Goal: Transaction & Acquisition: Purchase product/service

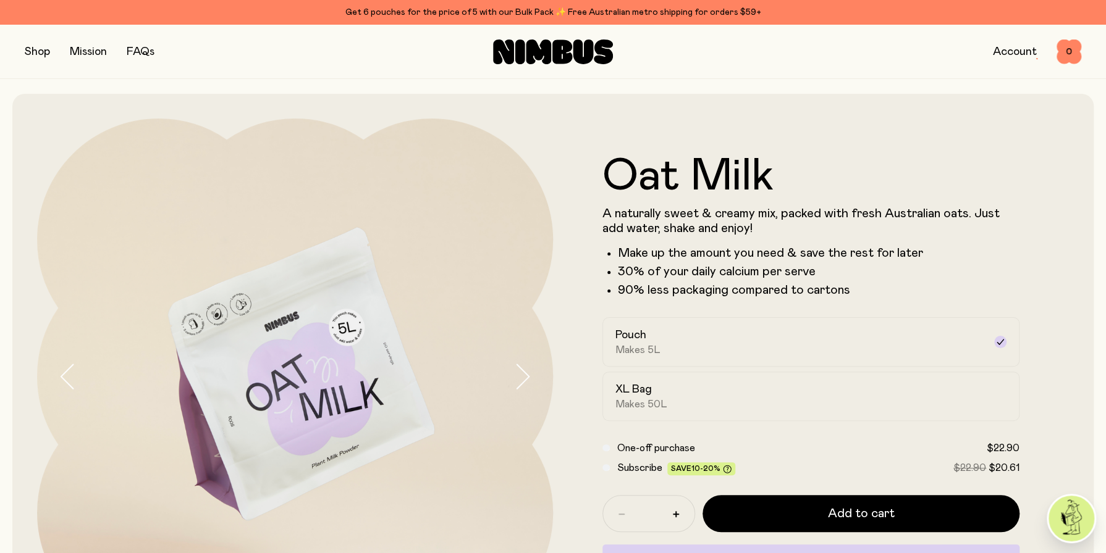
click at [38, 48] on button "button" at bounding box center [37, 51] width 25 height 17
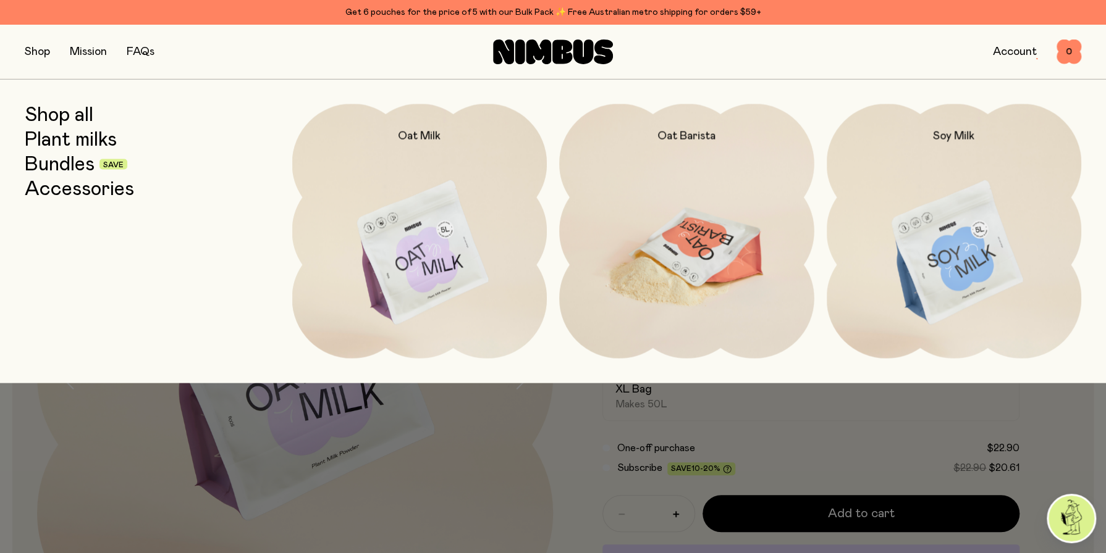
click at [675, 256] on img at bounding box center [686, 254] width 255 height 300
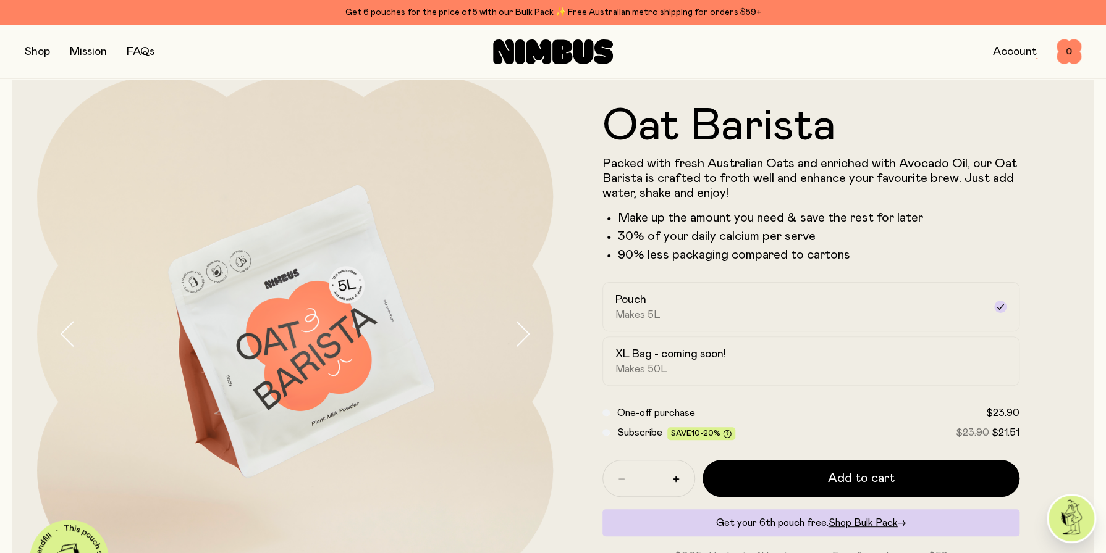
scroll to position [93, 0]
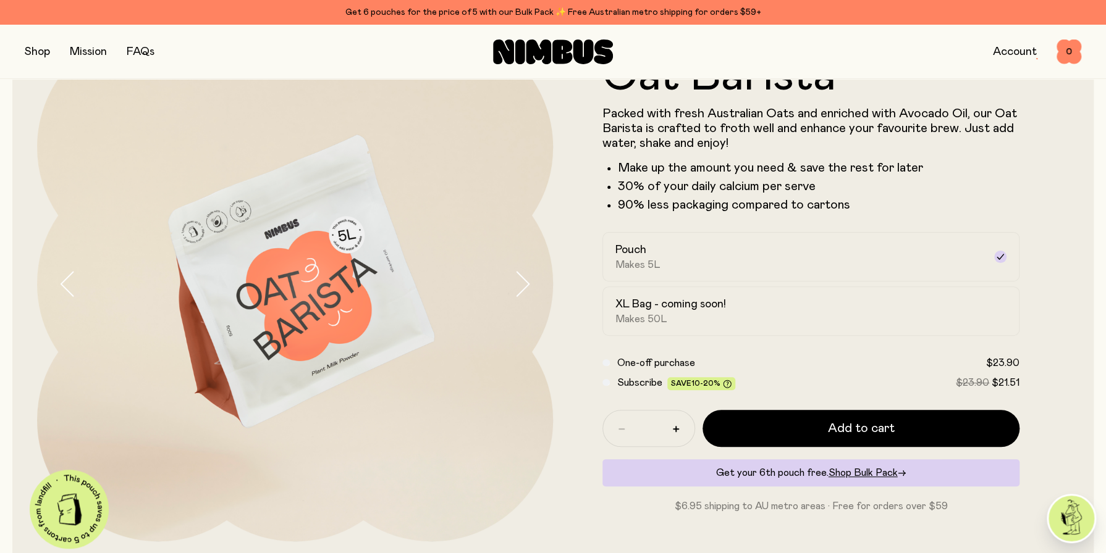
click at [517, 280] on icon "button" at bounding box center [521, 284] width 17 height 26
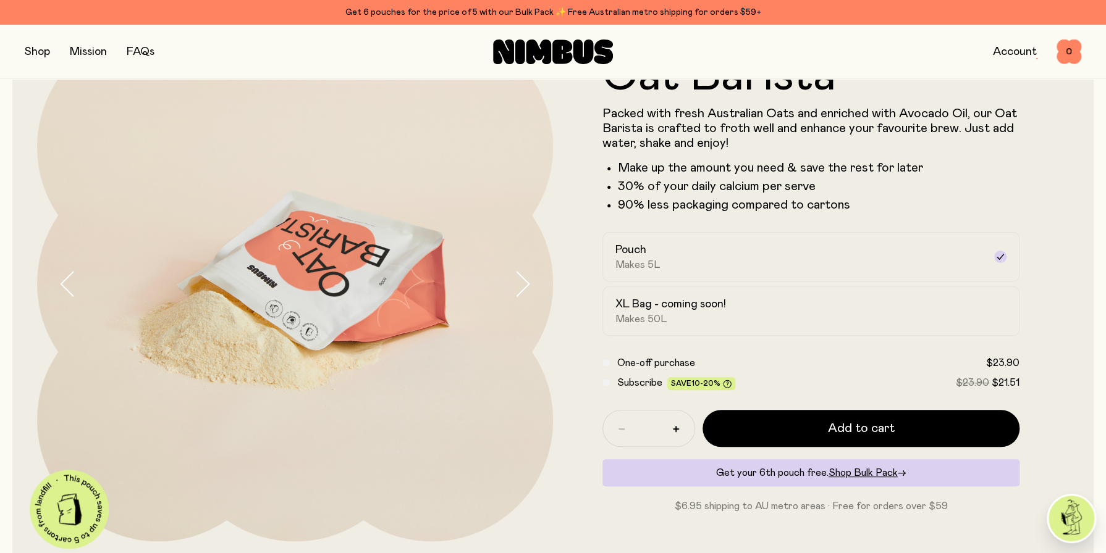
click at [517, 280] on icon "button" at bounding box center [521, 284] width 17 height 26
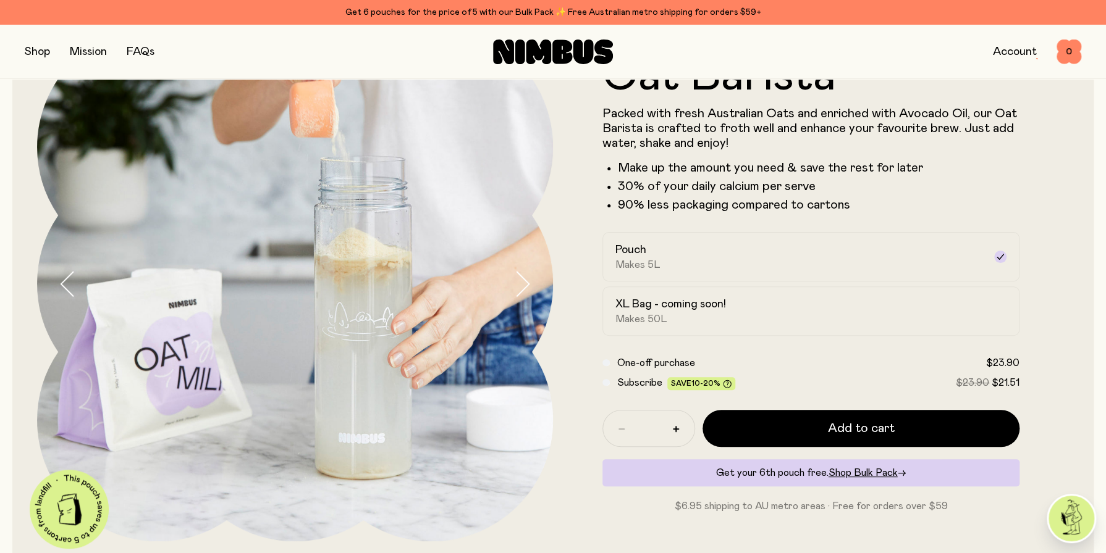
click at [517, 280] on icon "button" at bounding box center [521, 284] width 17 height 26
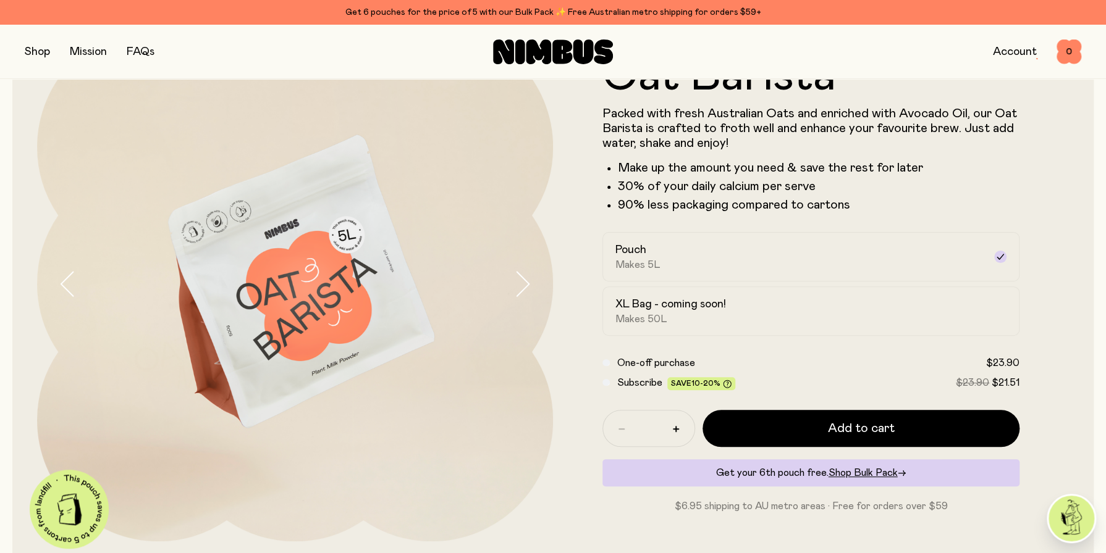
click at [517, 280] on icon "button" at bounding box center [521, 284] width 17 height 26
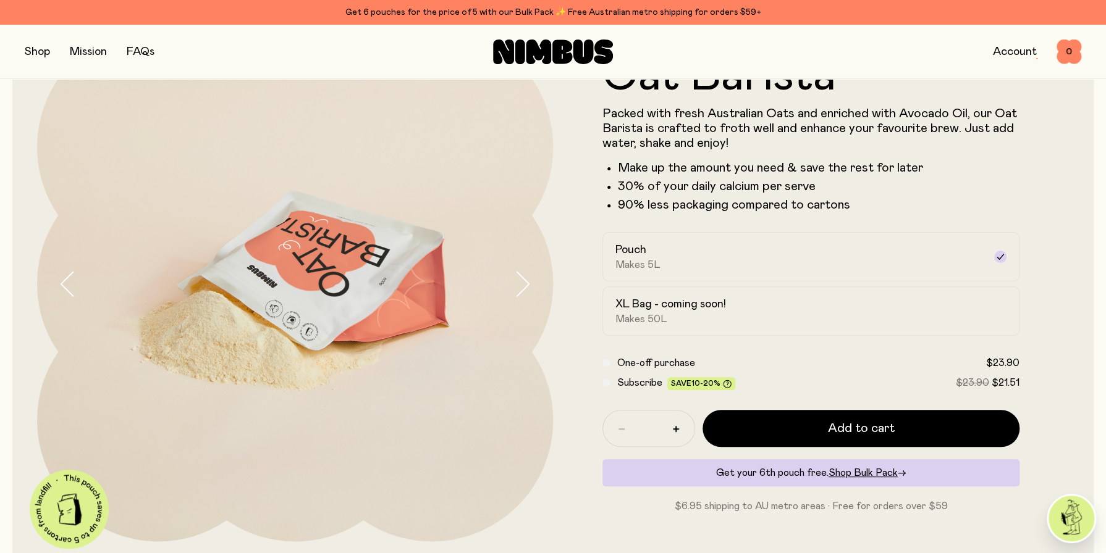
scroll to position [647, 0]
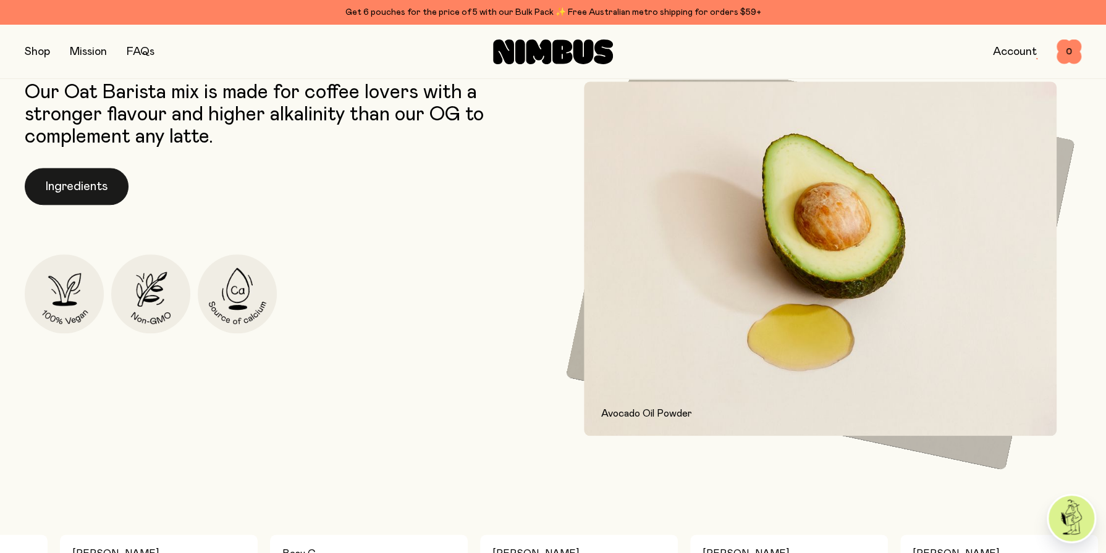
click at [91, 178] on button "Ingredients" at bounding box center [77, 186] width 104 height 37
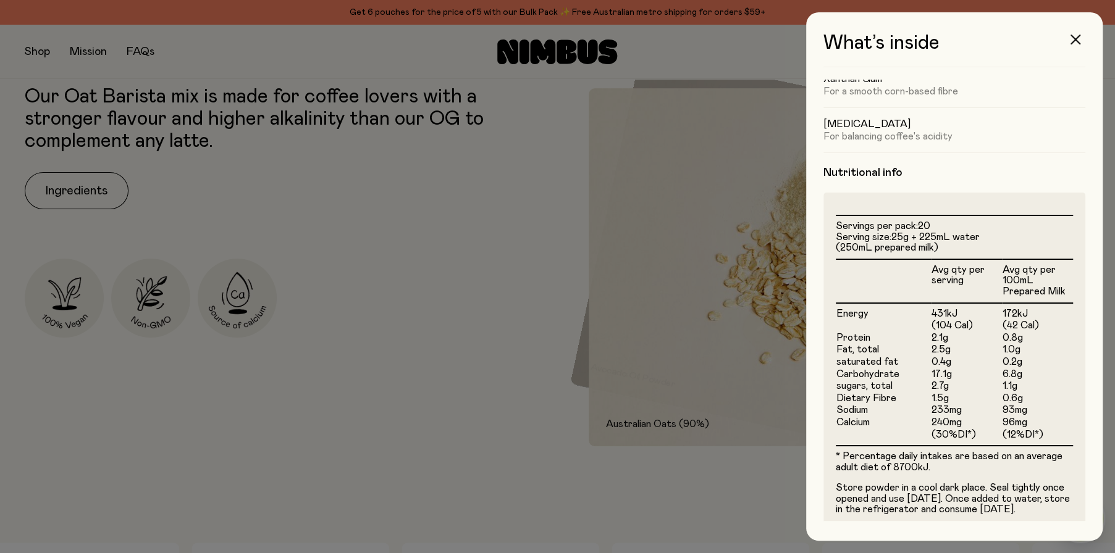
scroll to position [240, 0]
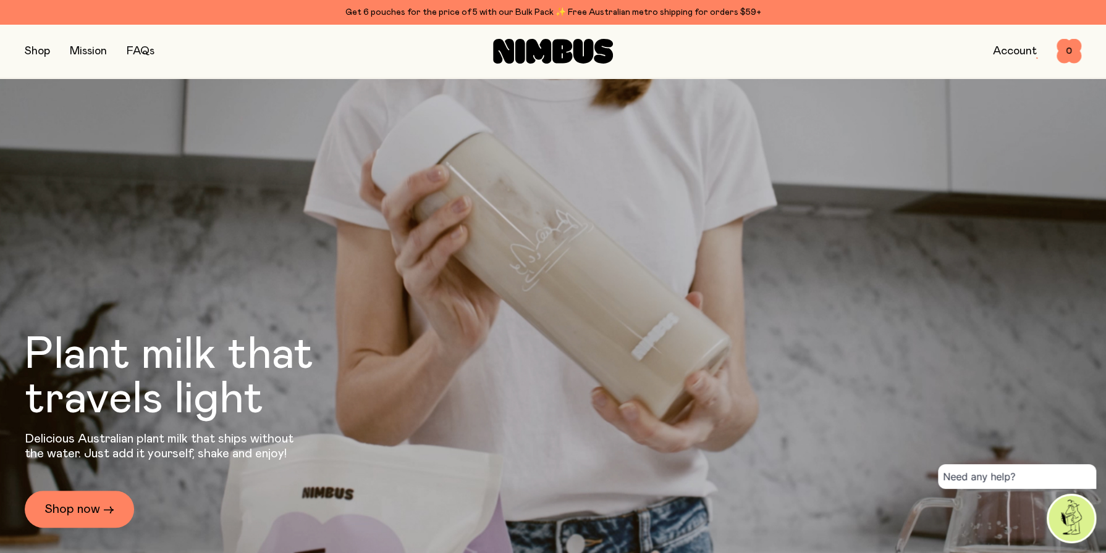
click at [32, 49] on button "button" at bounding box center [37, 51] width 25 height 17
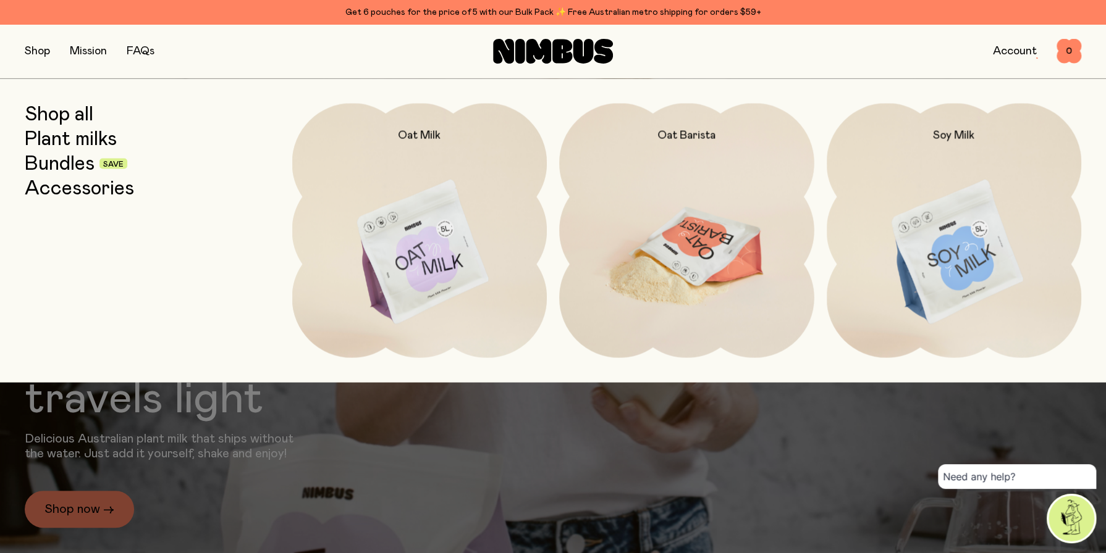
click at [689, 252] on img at bounding box center [686, 253] width 255 height 300
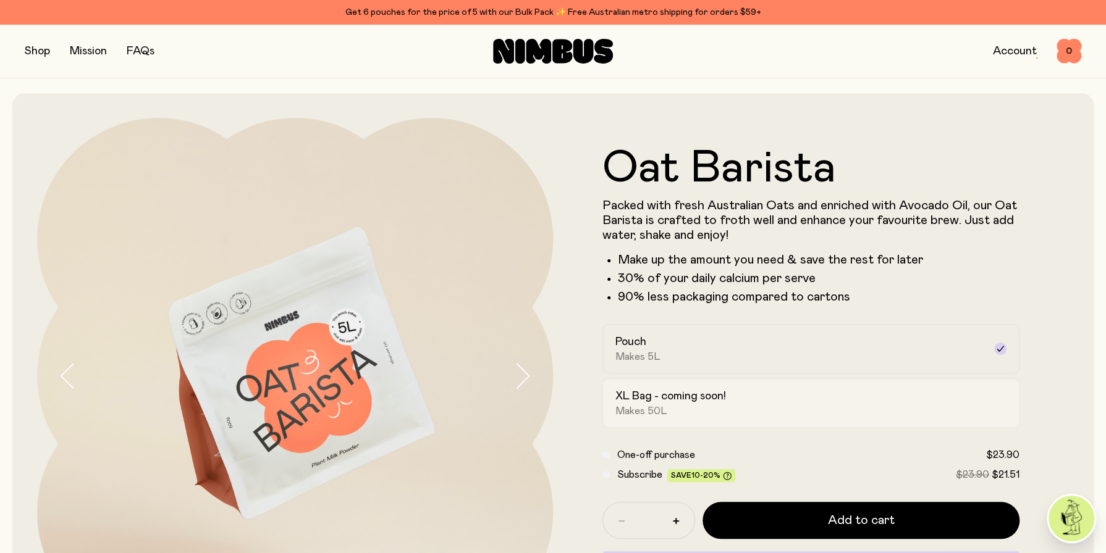
click at [675, 402] on h2 "XL Bag - coming soon!" at bounding box center [670, 396] width 111 height 15
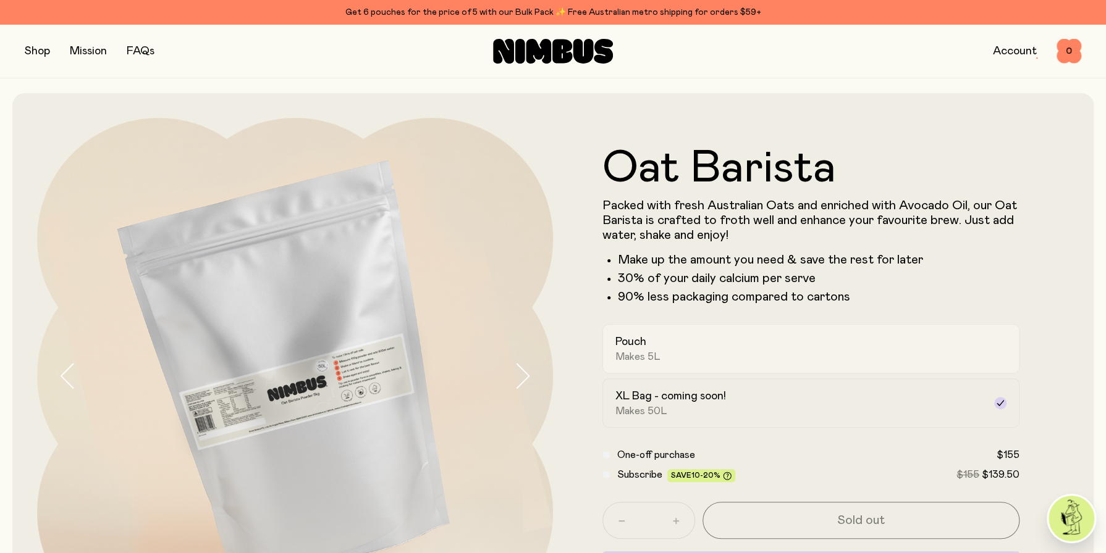
click at [682, 352] on div "Pouch Makes 5L" at bounding box center [799, 349] width 369 height 28
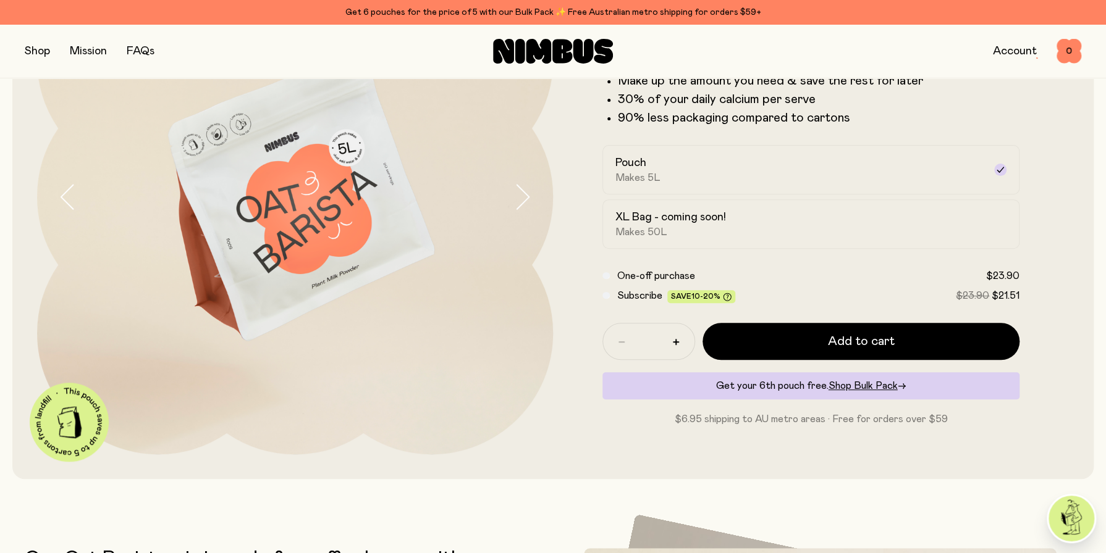
scroll to position [175, 0]
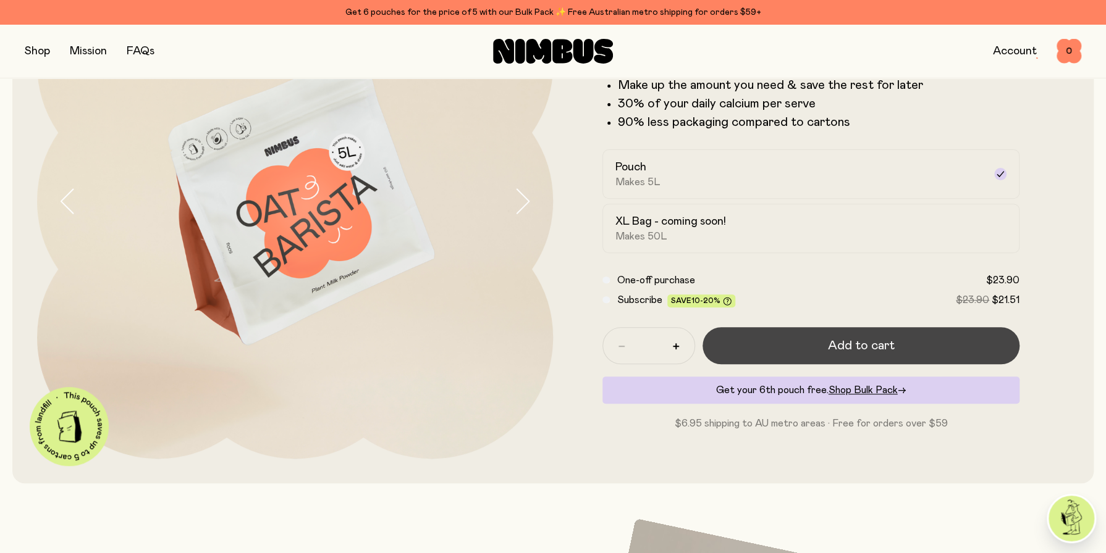
click at [842, 338] on span "Add to cart" at bounding box center [861, 345] width 67 height 17
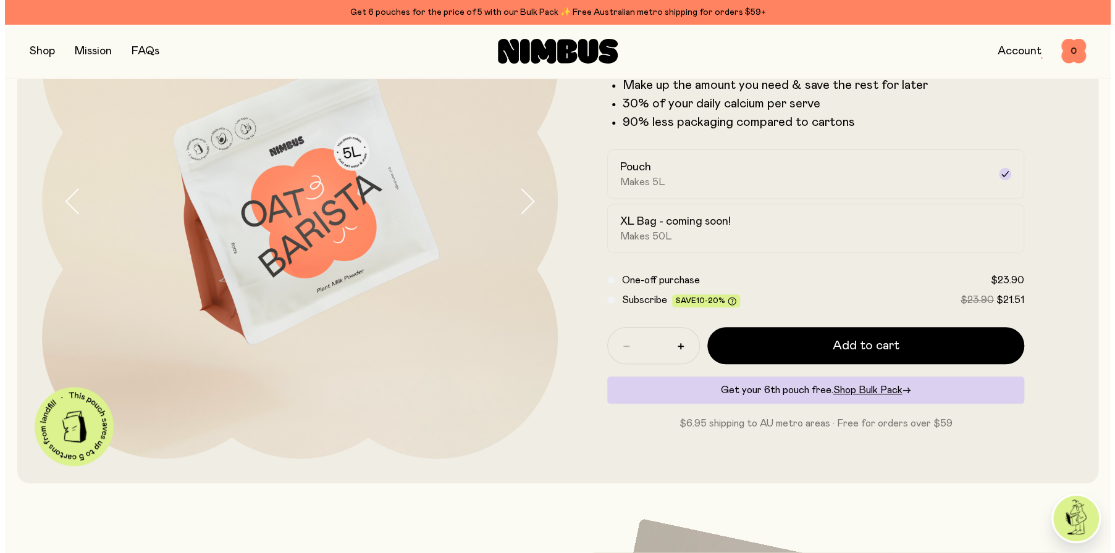
scroll to position [0, 0]
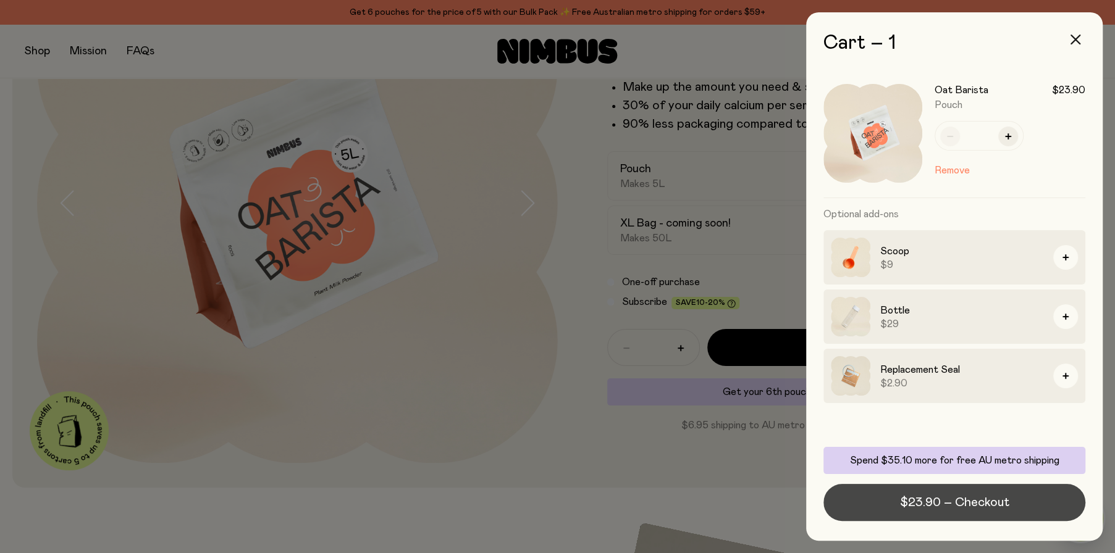
click at [964, 503] on span "$23.90 – Checkout" at bounding box center [954, 502] width 109 height 17
